Goal: Task Accomplishment & Management: Use online tool/utility

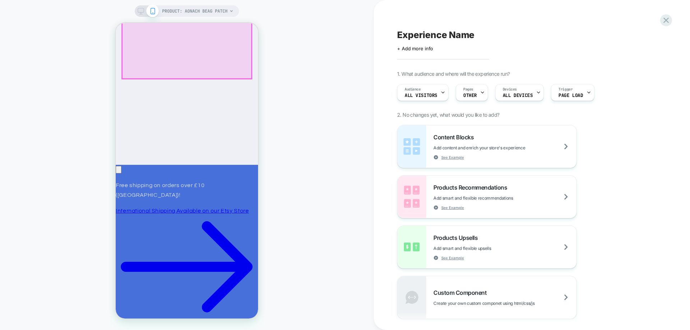
scroll to position [188, 0]
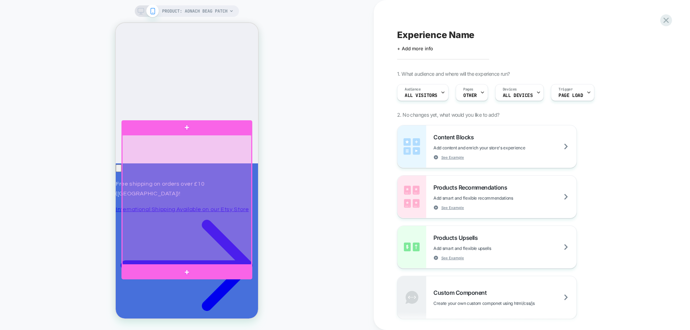
click at [194, 172] on div at bounding box center [187, 200] width 130 height 130
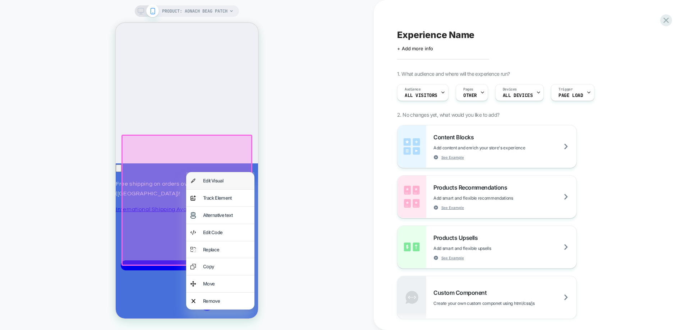
click at [205, 186] on div "Edit Visual" at bounding box center [220, 181] width 68 height 17
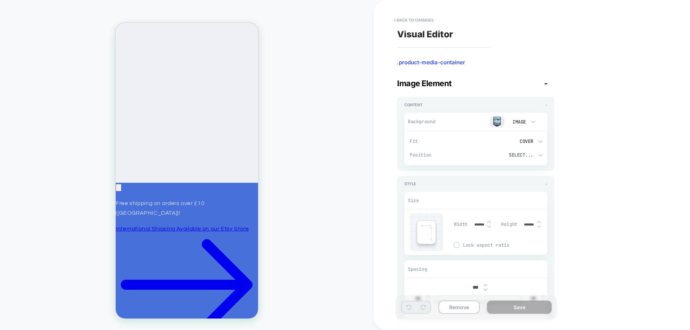
scroll to position [169, 0]
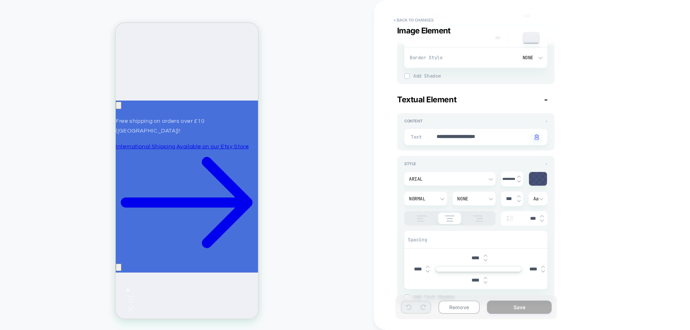
scroll to position [338, 0]
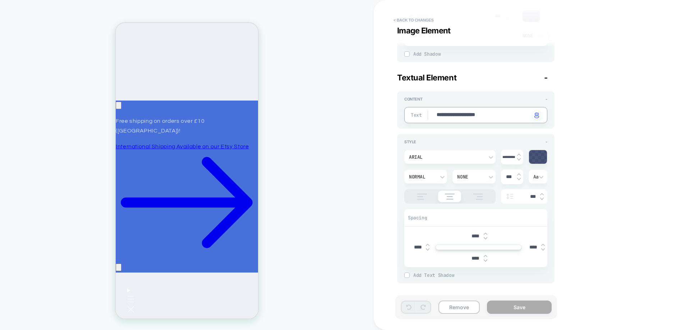
click at [470, 118] on textarea "**********" at bounding box center [483, 115] width 94 height 8
click at [458, 116] on textarea "**********" at bounding box center [483, 115] width 94 height 8
click at [393, 149] on div "**********" at bounding box center [532, 165] width 316 height 330
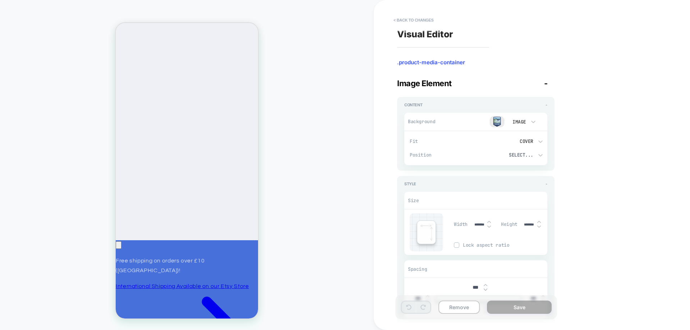
scroll to position [110, 0]
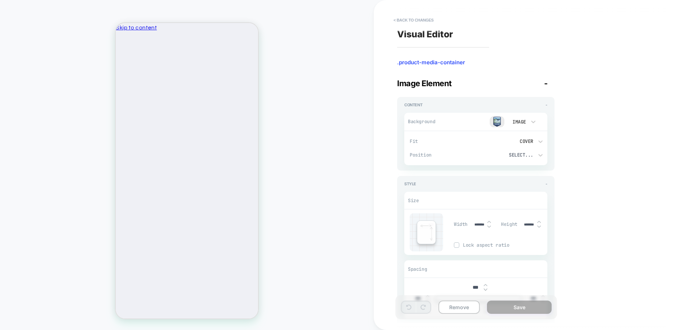
scroll to position [0, 104]
click at [414, 17] on button "< Back to changes" at bounding box center [413, 20] width 47 height 12
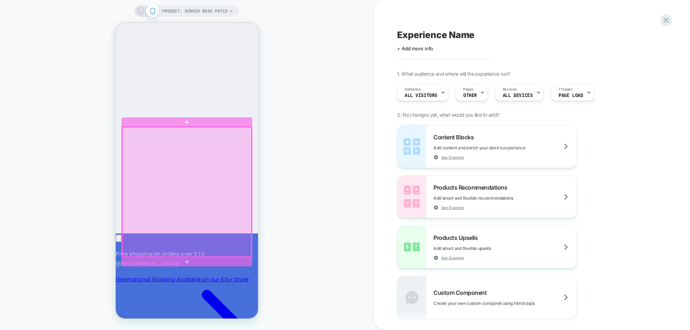
scroll to position [118, 0]
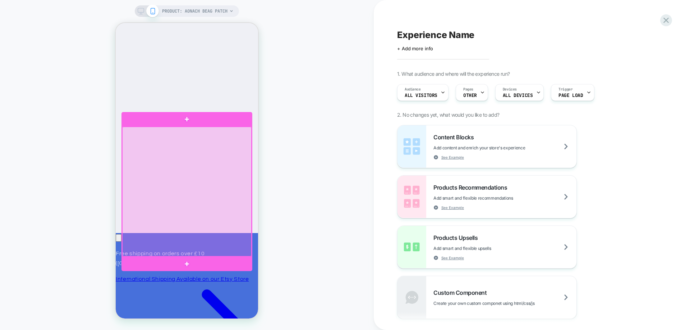
click at [156, 169] on div at bounding box center [187, 192] width 130 height 130
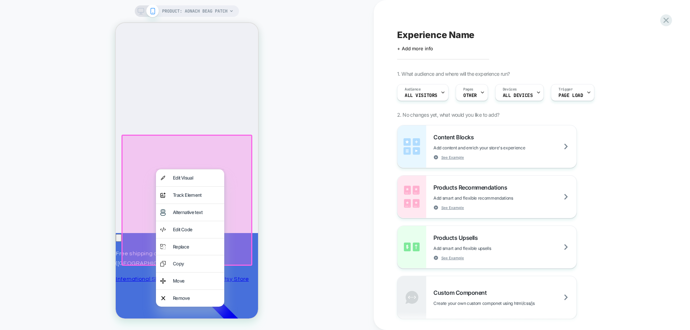
click at [138, 168] on div at bounding box center [186, 200] width 131 height 131
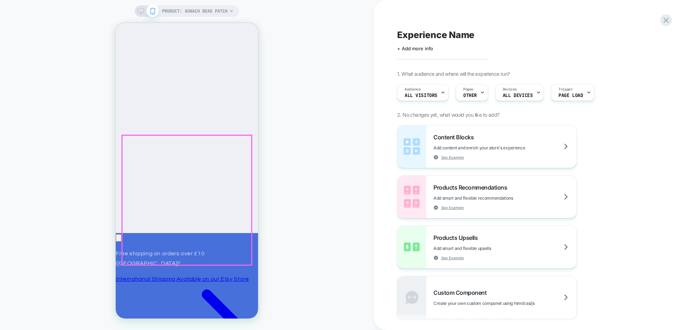
scroll to position [0, 0]
click at [142, 214] on div at bounding box center [187, 201] width 130 height 130
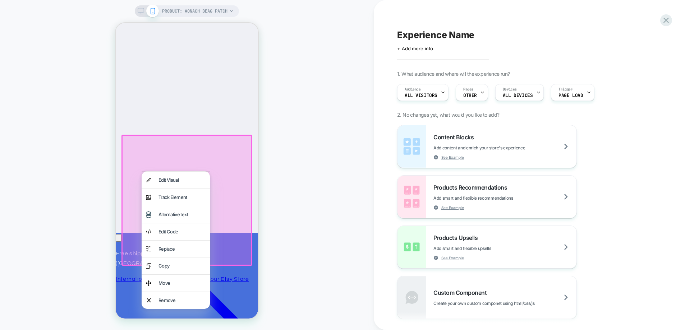
click at [142, 214] on div "Alternative text" at bounding box center [176, 214] width 68 height 17
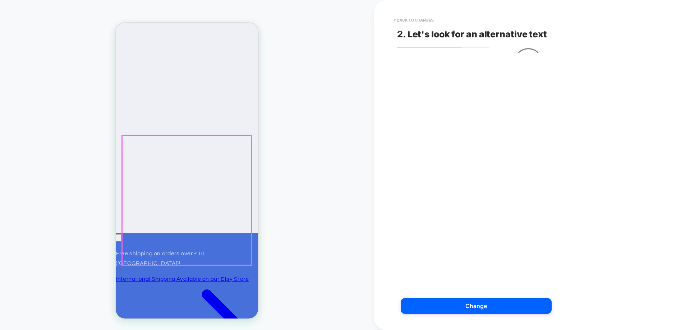
click at [142, 214] on div at bounding box center [187, 201] width 130 height 130
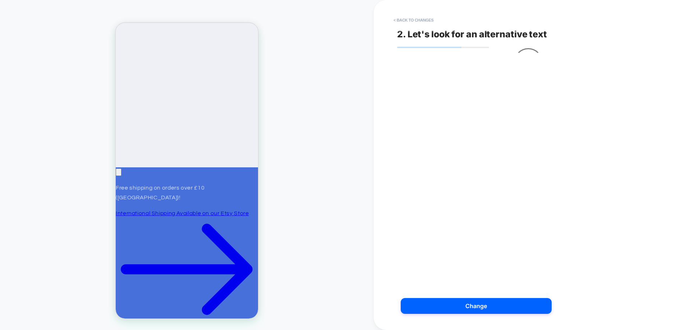
scroll to position [185, 0]
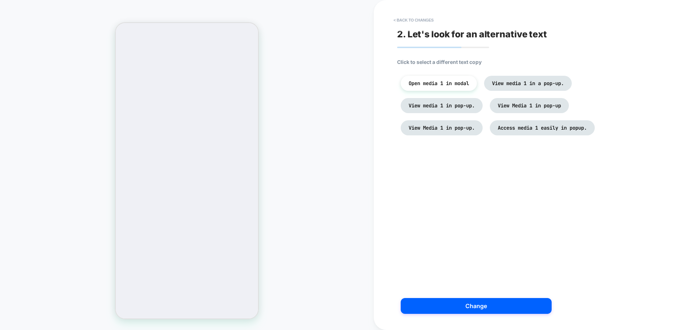
scroll to position [0, 0]
click at [426, 60] on span "Click to select a different text copy" at bounding box center [439, 62] width 84 height 6
click at [419, 63] on span "Click to select a different text copy" at bounding box center [439, 62] width 84 height 6
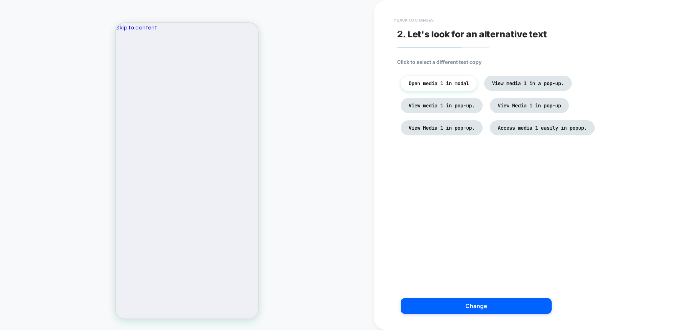
click at [409, 22] on button "< Back to changes" at bounding box center [413, 20] width 47 height 12
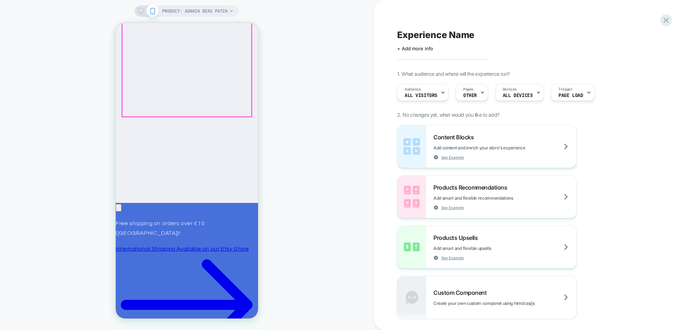
scroll to position [149, 0]
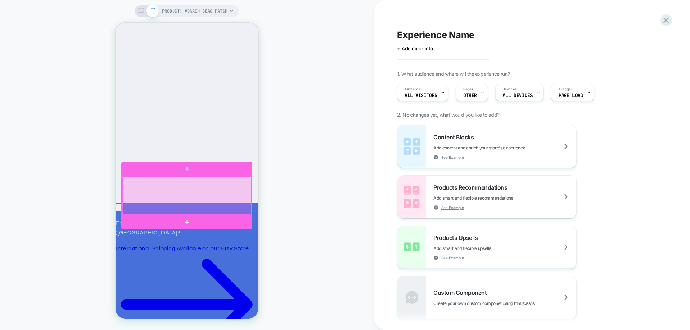
click at [154, 188] on div at bounding box center [187, 196] width 130 height 38
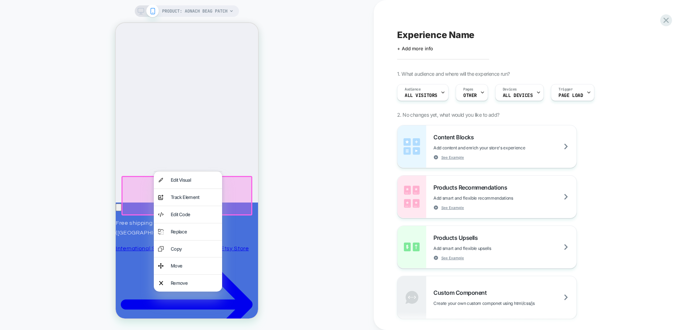
scroll to position [0, 104]
click at [169, 183] on div "Edit Visual" at bounding box center [188, 180] width 68 height 17
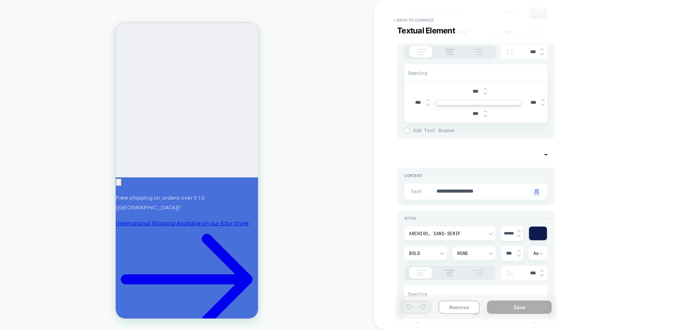
scroll to position [0, 0]
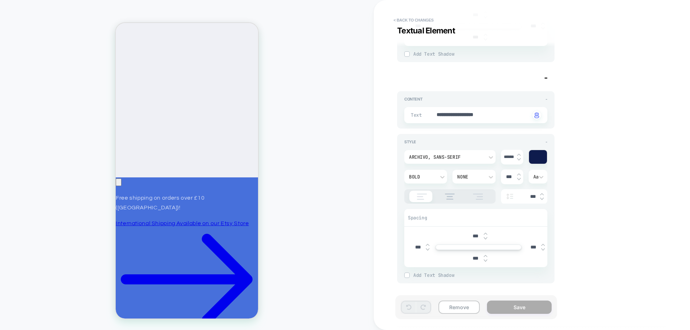
click at [386, 116] on div "**********" at bounding box center [532, 165] width 316 height 330
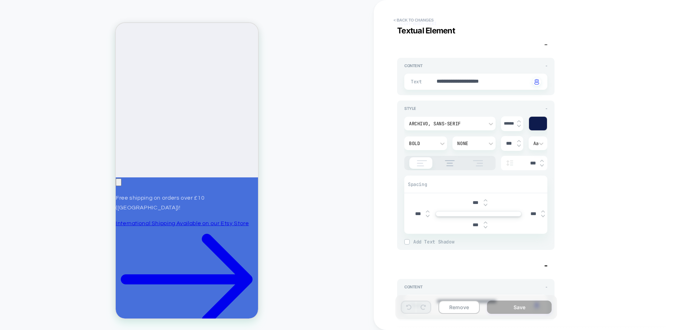
type textarea "*"
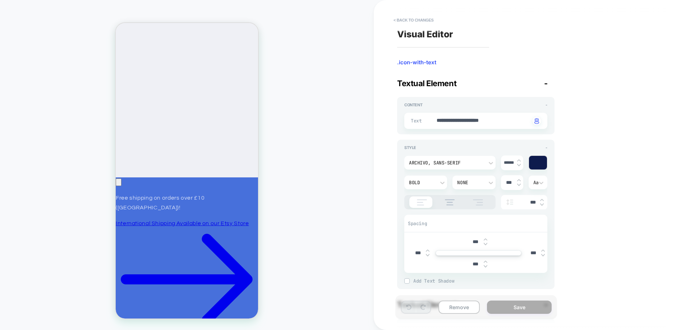
click at [415, 19] on button "< Back to changes" at bounding box center [413, 20] width 47 height 12
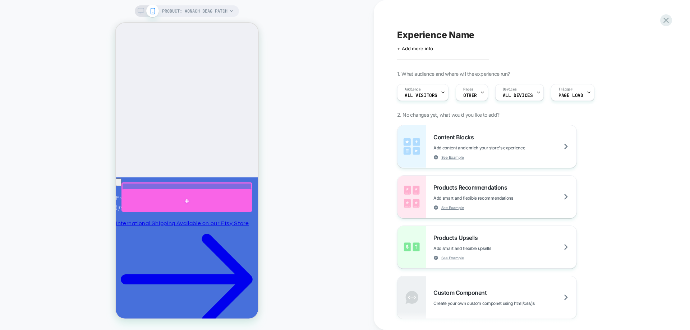
click at [186, 196] on div at bounding box center [186, 202] width 131 height 22
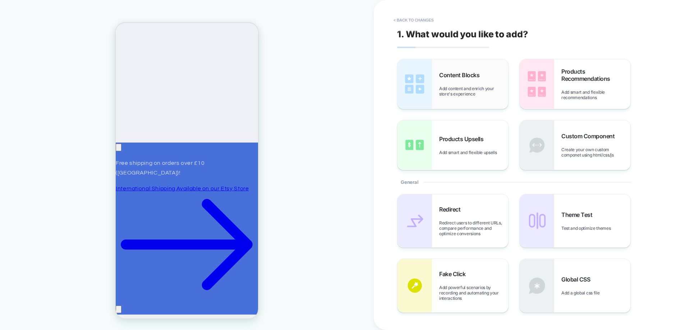
click at [449, 96] on span "Add content and enrich your store's experience" at bounding box center [473, 91] width 69 height 11
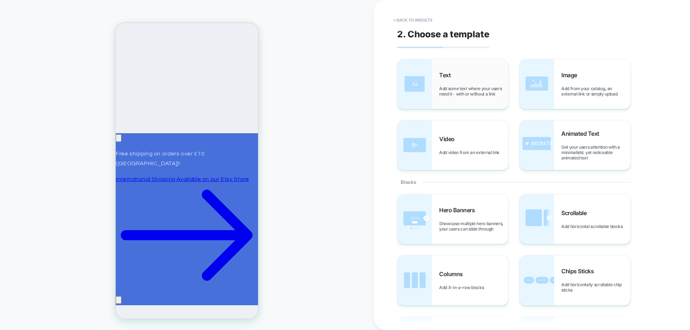
click at [464, 90] on span "Add some text where your users need it - with or without a link" at bounding box center [473, 91] width 69 height 11
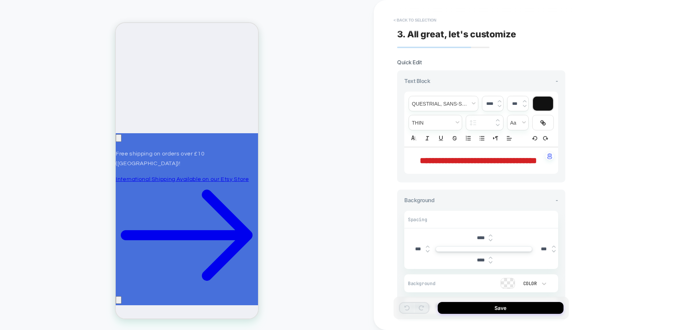
click at [413, 21] on button "< Back to selection" at bounding box center [415, 20] width 50 height 12
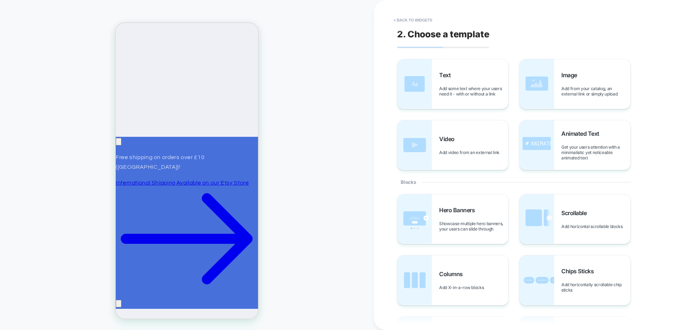
scroll to position [214, 0]
click at [409, 19] on button "< Back to widgets" at bounding box center [413, 20] width 46 height 12
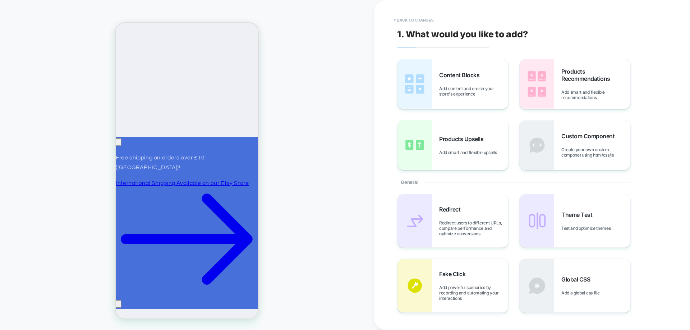
scroll to position [210, 0]
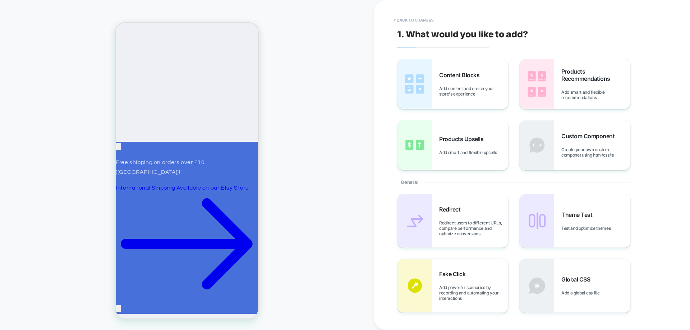
click at [409, 19] on button "< Back to changes" at bounding box center [413, 20] width 47 height 12
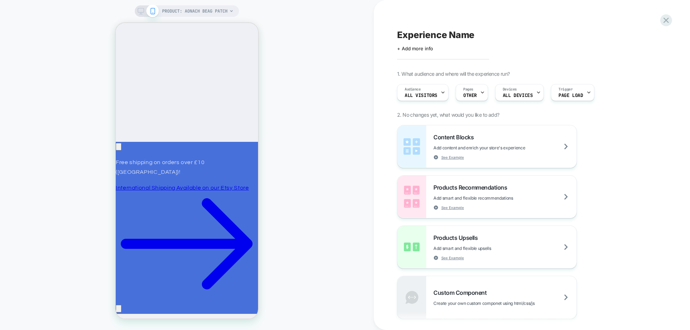
click at [409, 19] on div "Experience Name Click to edit experience details + Add more info 1. What audien…" at bounding box center [529, 165] width 270 height 316
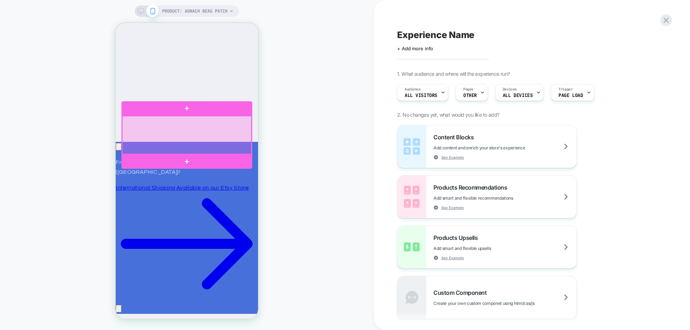
click at [212, 129] on div at bounding box center [187, 135] width 130 height 38
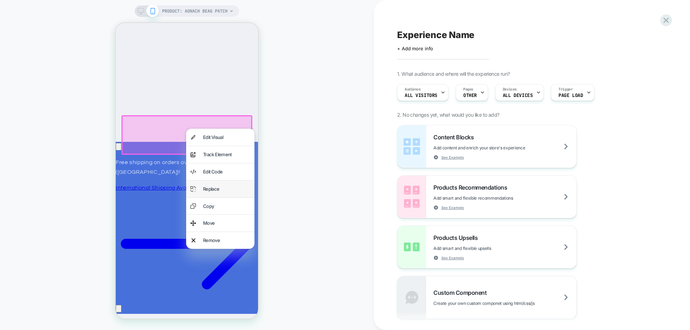
click at [211, 186] on div "Replace" at bounding box center [226, 189] width 47 height 8
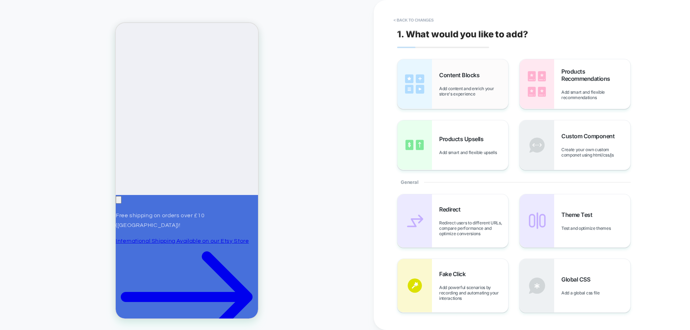
scroll to position [0, 104]
click at [456, 89] on span "Add content and enrich your store's experience" at bounding box center [473, 91] width 69 height 11
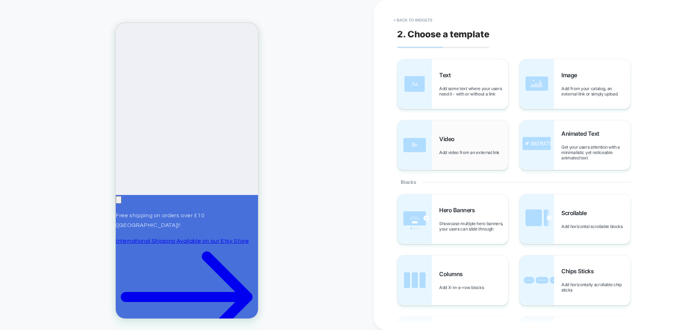
scroll to position [158, 0]
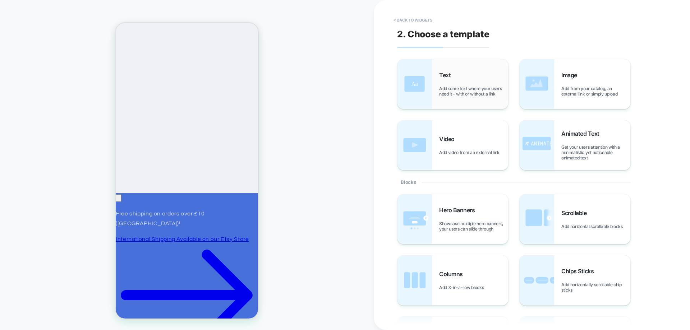
click at [461, 88] on span "Add some text where your users need it - with or without a link" at bounding box center [473, 91] width 69 height 11
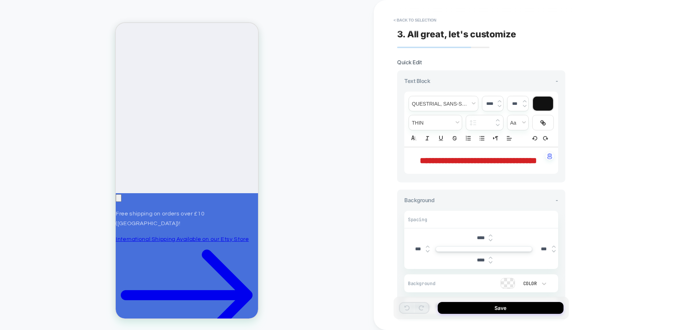
click at [455, 160] on span "**********" at bounding box center [478, 160] width 117 height 9
click at [488, 165] on span "**********" at bounding box center [478, 160] width 117 height 9
click at [497, 167] on p "**********" at bounding box center [479, 161] width 134 height 12
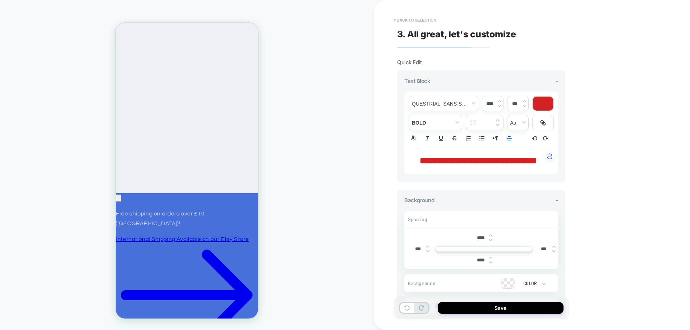
click at [497, 167] on p "**********" at bounding box center [479, 161] width 134 height 12
type input "****"
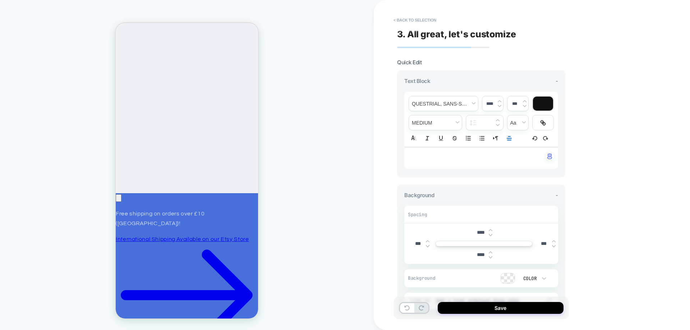
click at [508, 140] on line "Align" at bounding box center [510, 140] width 4 height 0
click at [508, 148] on icon "Align" at bounding box center [509, 148] width 6 height 6
click at [468, 158] on p "﻿" at bounding box center [479, 158] width 134 height 7
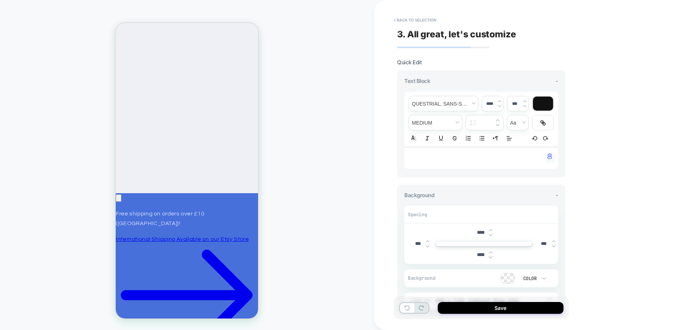
click at [468, 158] on p "﻿" at bounding box center [479, 158] width 134 height 7
click at [428, 154] on div "﻿" at bounding box center [481, 158] width 154 height 22
